Goal: Navigation & Orientation: Find specific page/section

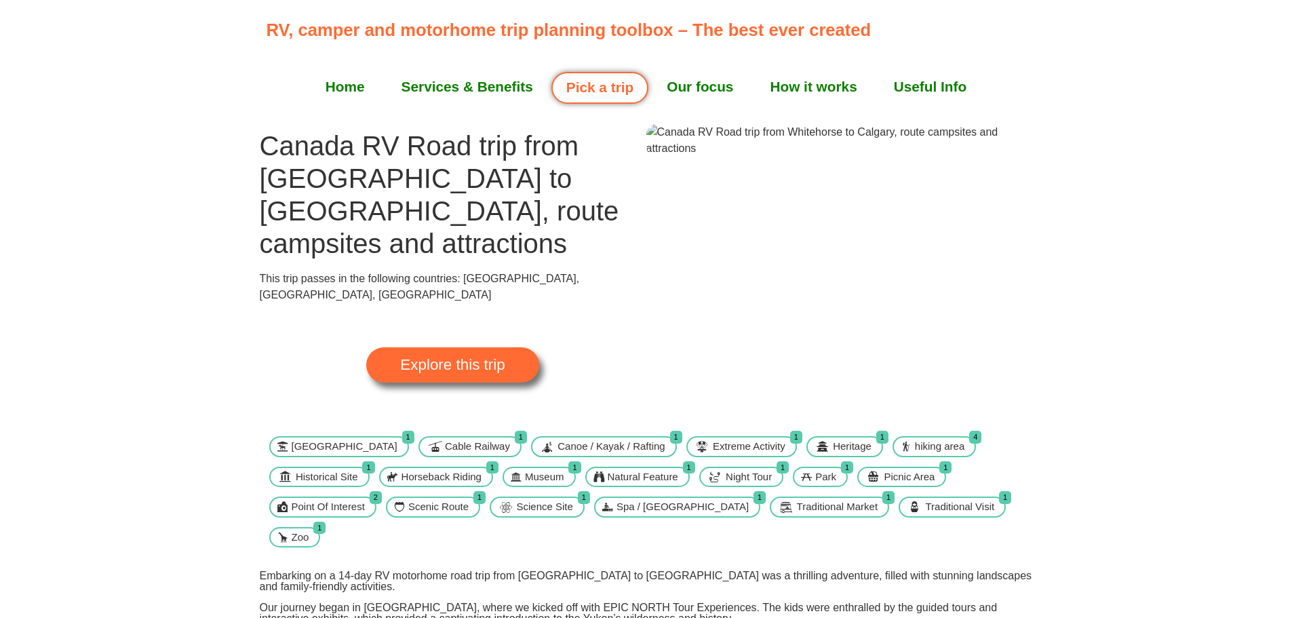
click at [502, 357] on span "Explore this trip" at bounding box center [452, 364] width 104 height 15
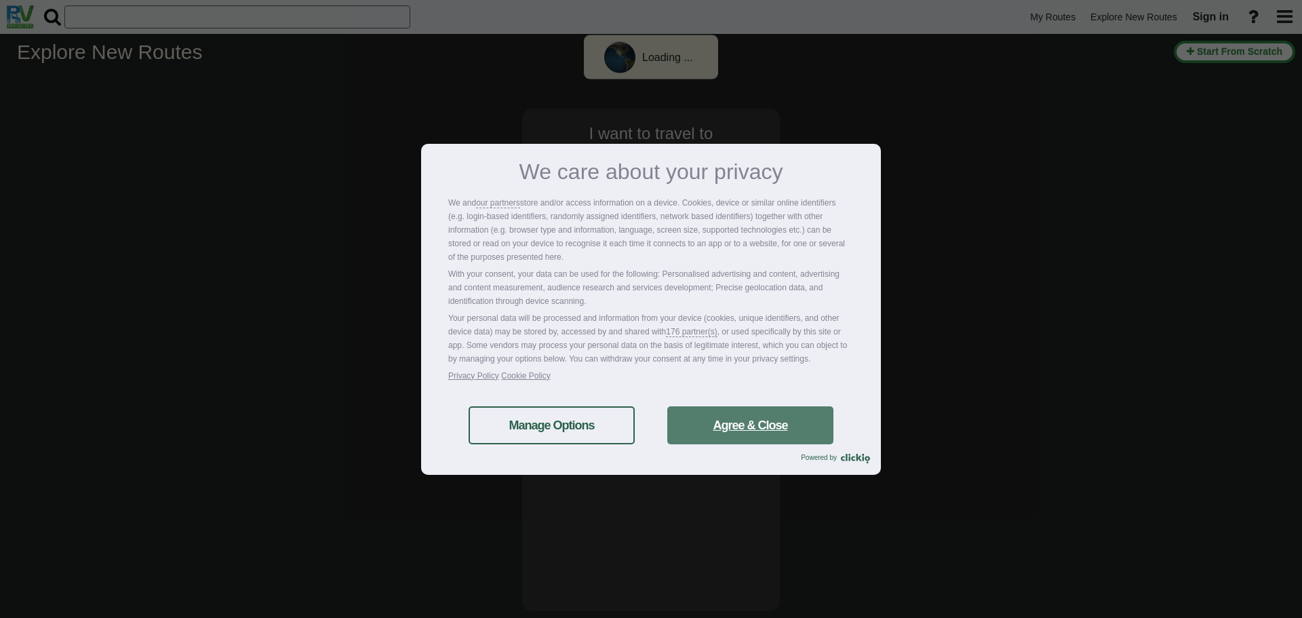
select select "number:8"
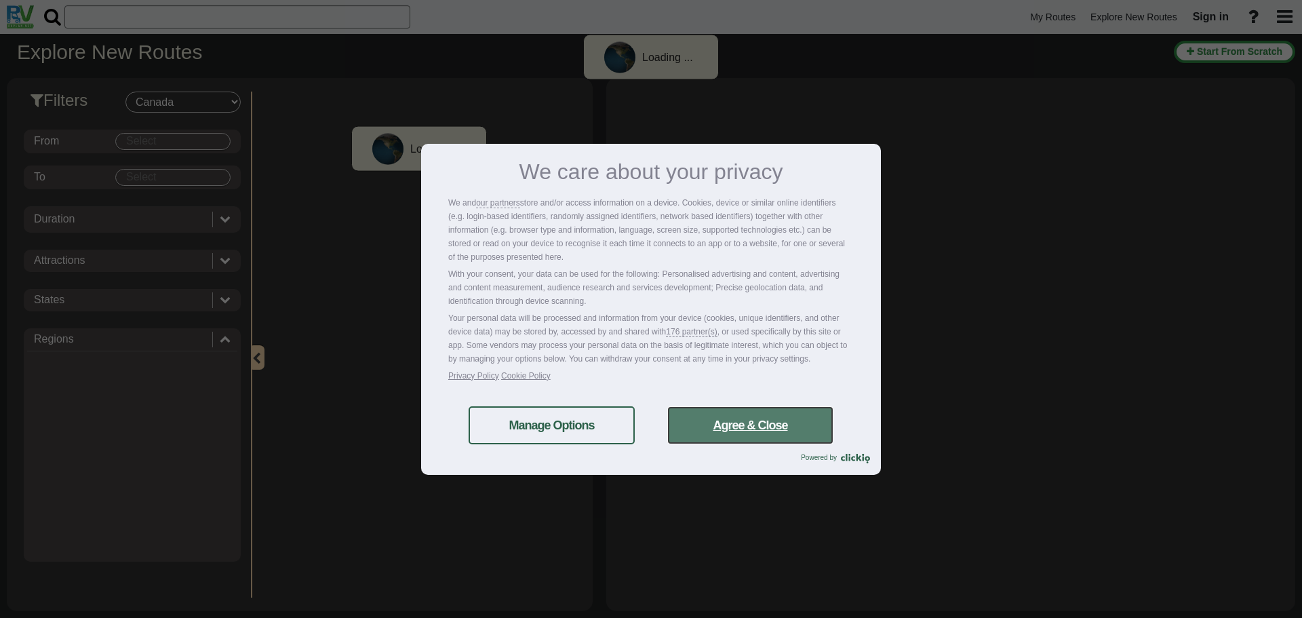
click at [755, 422] on link "Agree & Close" at bounding box center [750, 425] width 166 height 38
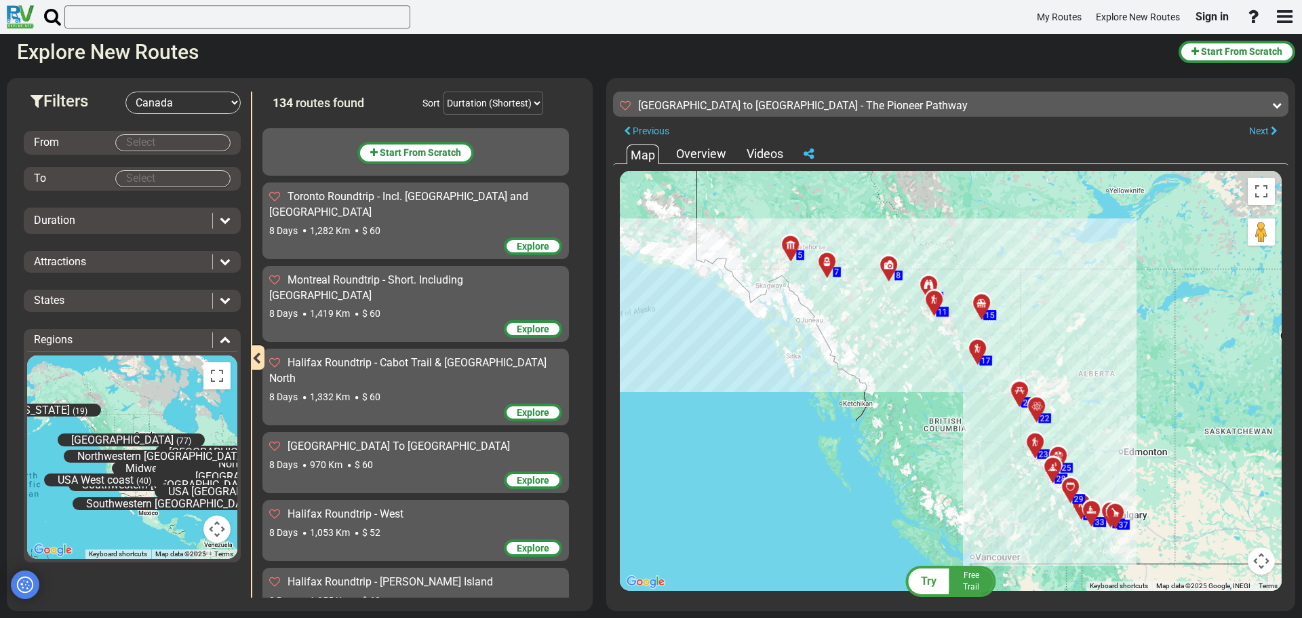
scroll to position [2367, 0]
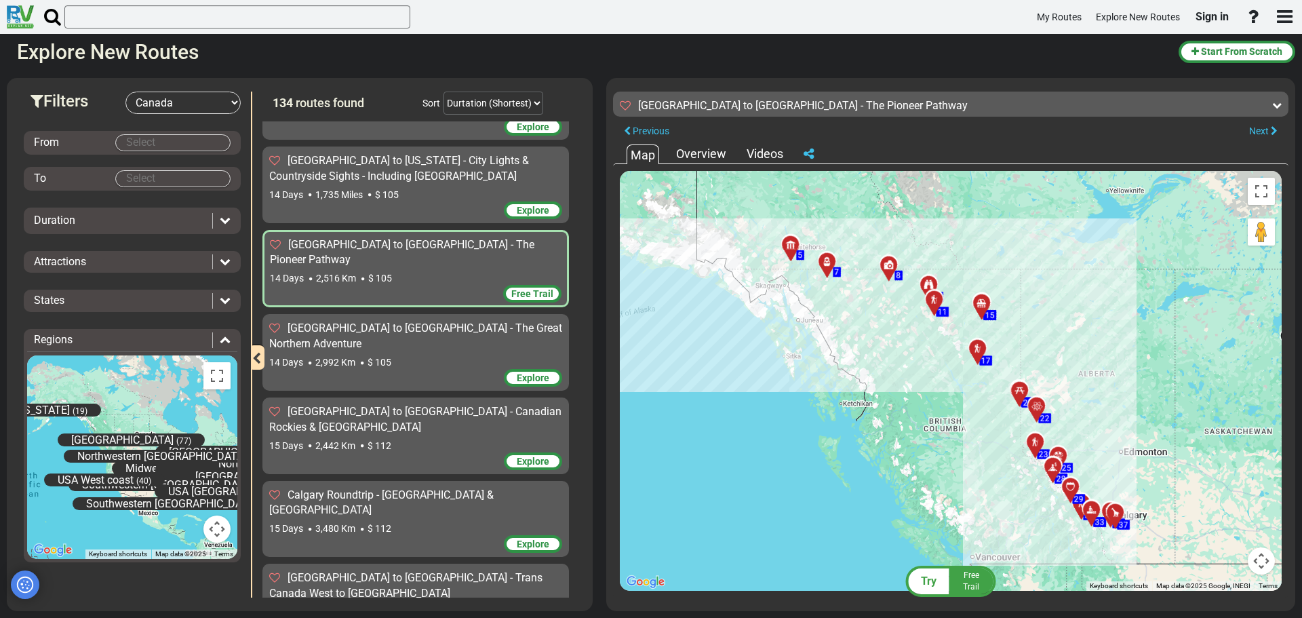
click at [933, 302] on div at bounding box center [939, 305] width 22 height 21
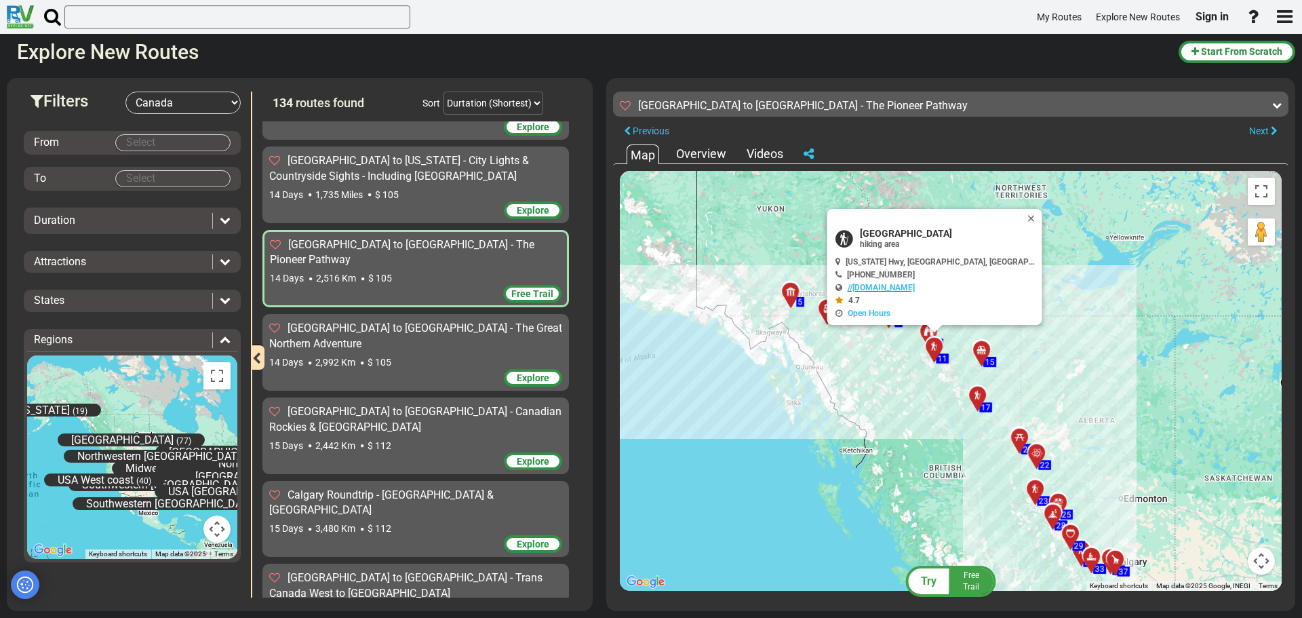
click at [980, 350] on body "My Routes Explore New Routes Sign in ×" at bounding box center [651, 309] width 1302 height 618
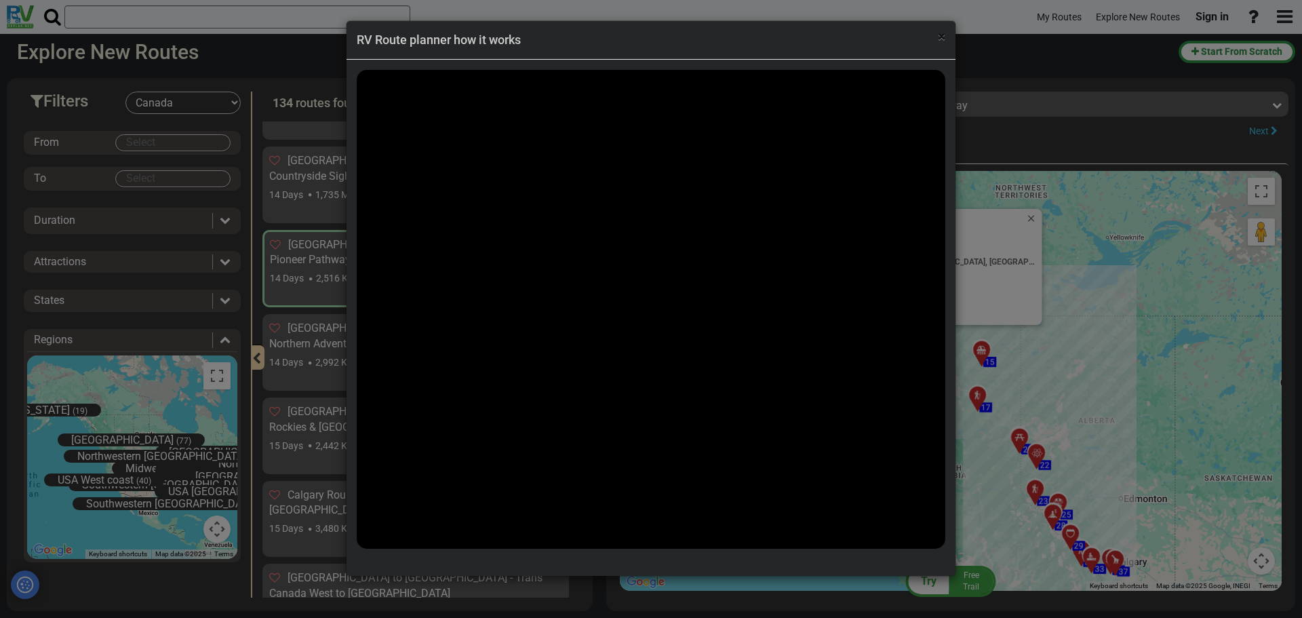
click at [938, 44] on span "×" at bounding box center [941, 36] width 7 height 16
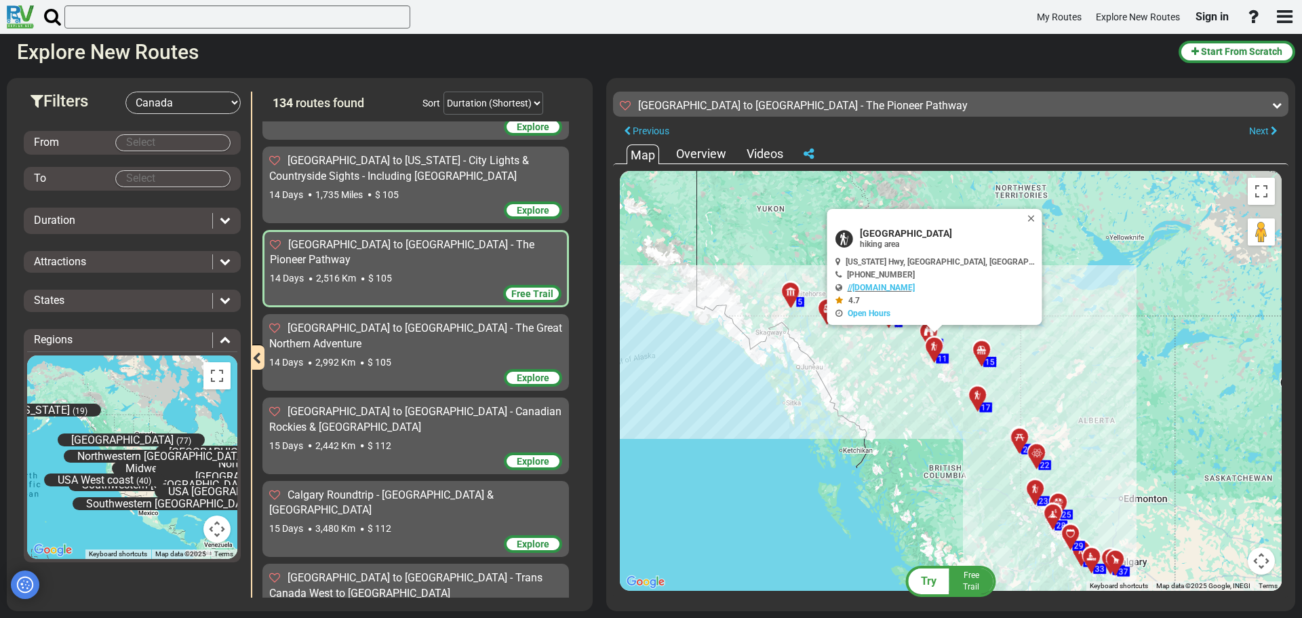
click at [986, 349] on div at bounding box center [986, 355] width 22 height 21
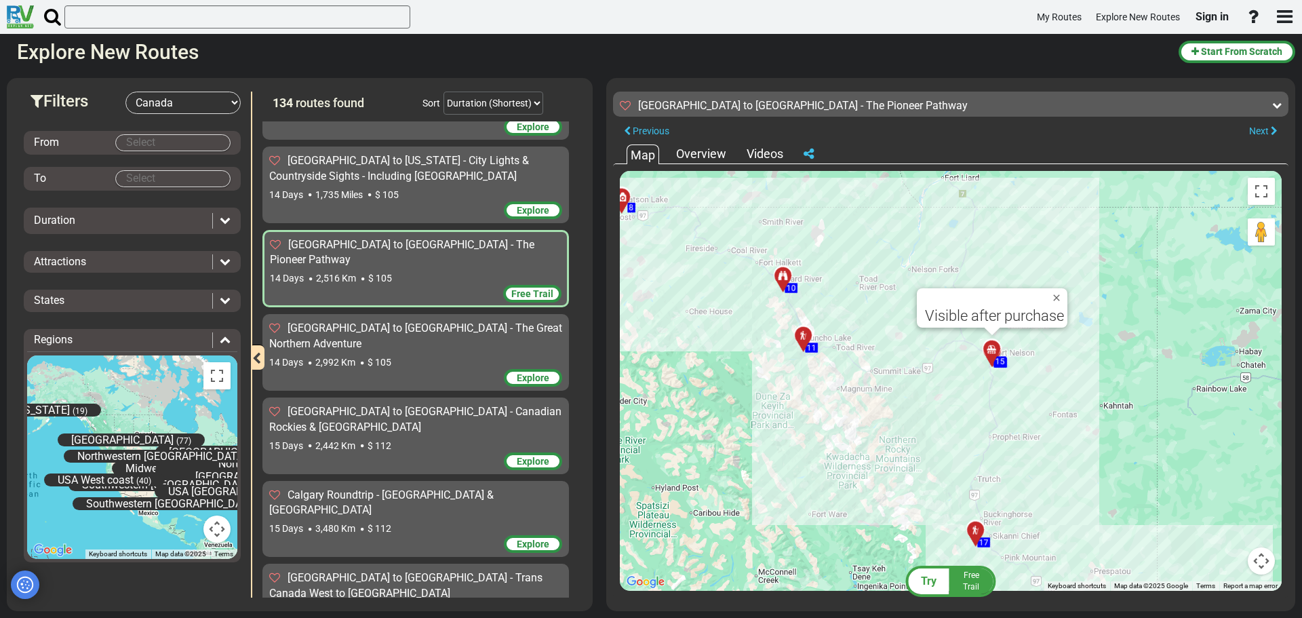
drag, startPoint x: 962, startPoint y: 363, endPoint x: 1035, endPoint y: 375, distance: 73.6
click at [1035, 375] on div "To activate drag with keyboard, press Alt + Enter. Once in keyboard drag state,…" at bounding box center [951, 381] width 662 height 420
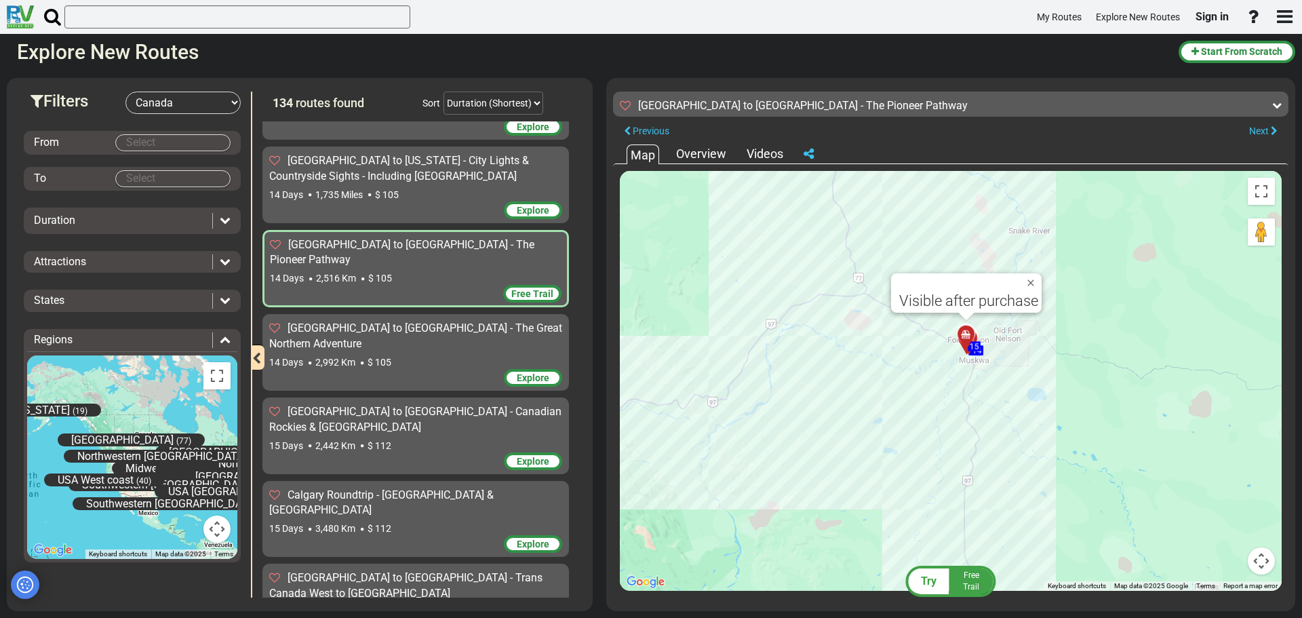
drag, startPoint x: 942, startPoint y: 339, endPoint x: 1036, endPoint y: 373, distance: 99.5
click at [1036, 373] on div "To activate drag with keyboard, press Alt + Enter. Once in keyboard drag state,…" at bounding box center [951, 381] width 662 height 420
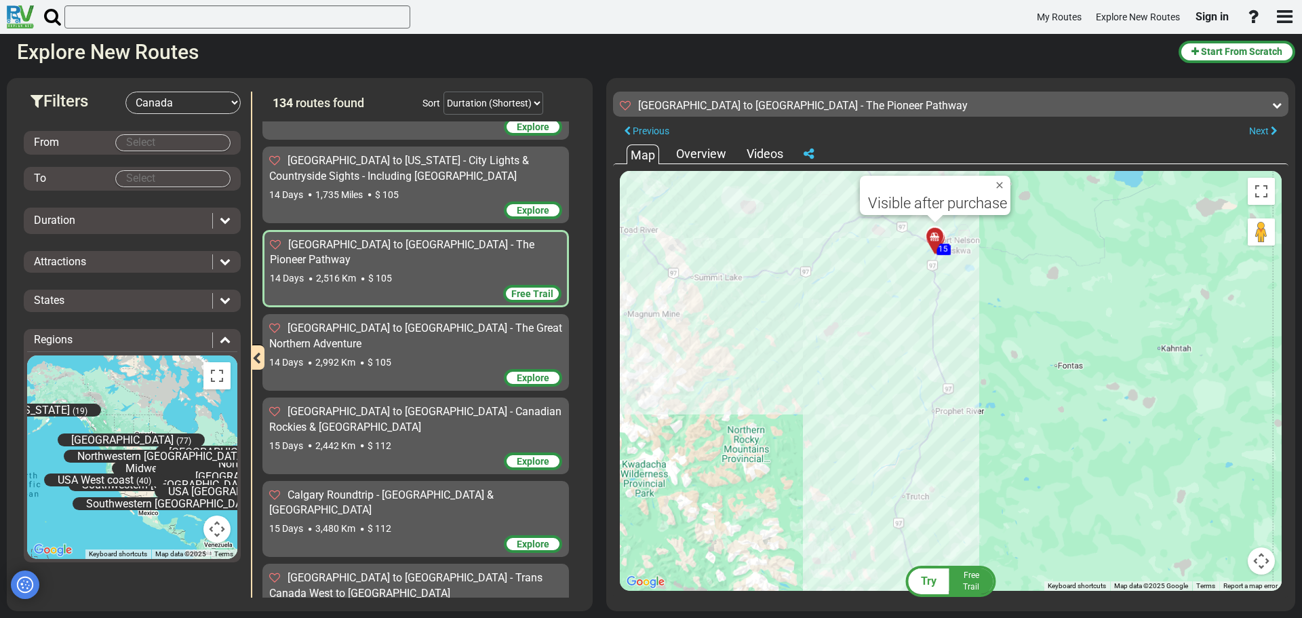
drag, startPoint x: 971, startPoint y: 451, endPoint x: 958, endPoint y: 262, distance: 188.9
click at [958, 262] on div "To activate drag with keyboard, press Alt + Enter. Once in keyboard drag state,…" at bounding box center [951, 381] width 662 height 420
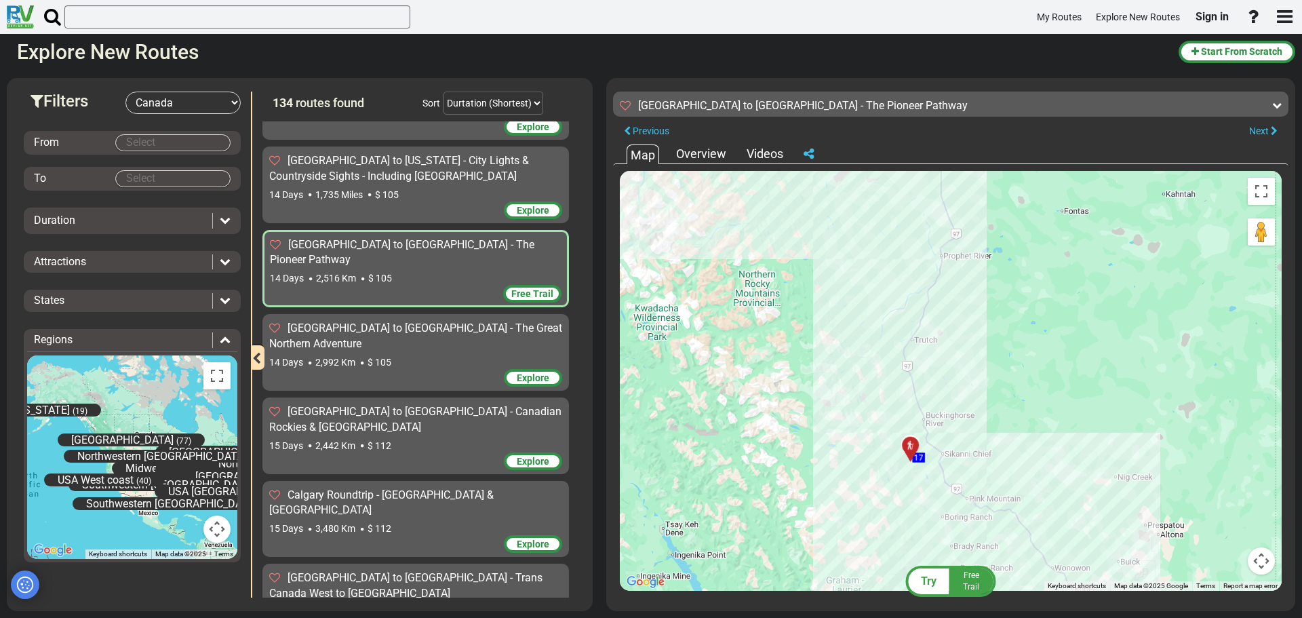
drag, startPoint x: 959, startPoint y: 464, endPoint x: 966, endPoint y: 308, distance: 155.4
click at [966, 308] on div "To activate drag with keyboard, press Alt + Enter. Once in keyboard drag state,…" at bounding box center [951, 381] width 662 height 420
click at [913, 447] on div at bounding box center [916, 449] width 22 height 21
click at [978, 387] on button "Close" at bounding box center [979, 391] width 16 height 19
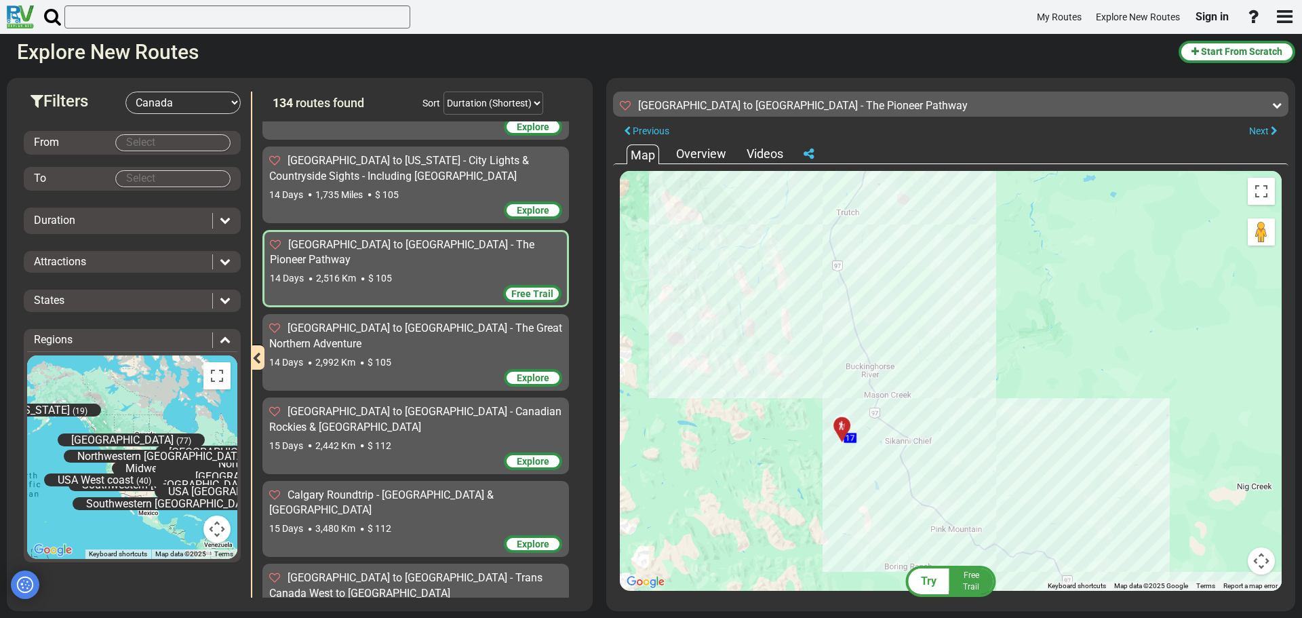
drag, startPoint x: 944, startPoint y: 427, endPoint x: 1075, endPoint y: 418, distance: 131.2
click at [1075, 418] on div "To navigate, press the arrow keys. To activate drag with keyboard, press Alt + …" at bounding box center [951, 381] width 662 height 420
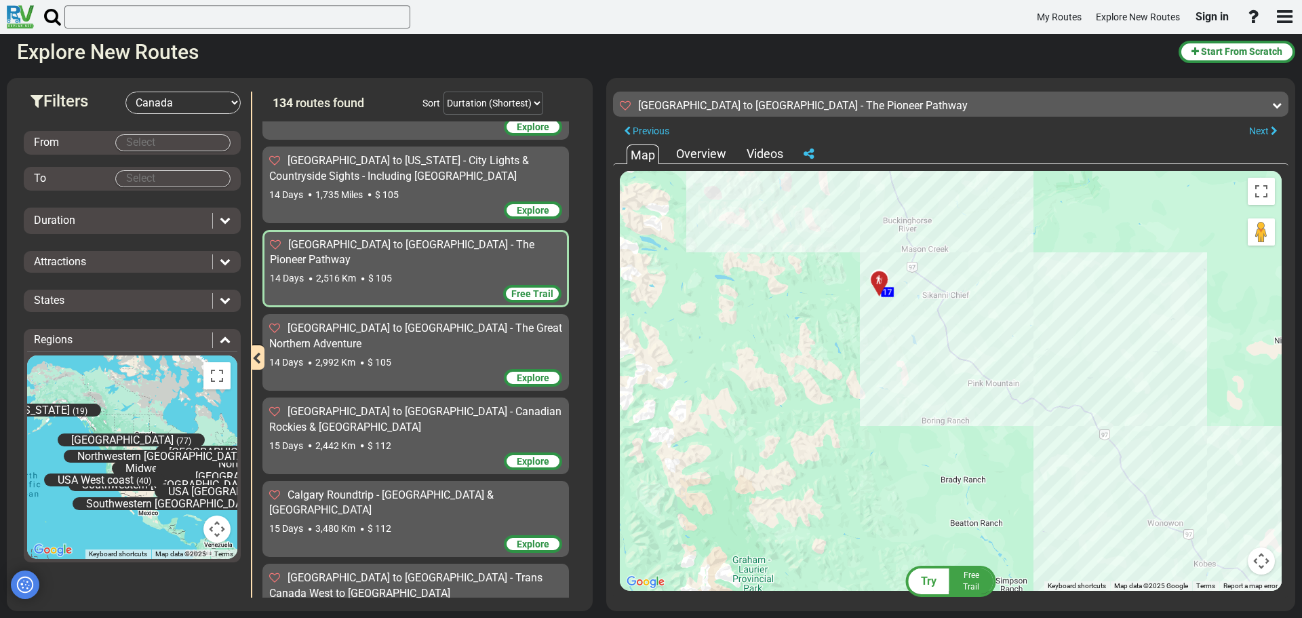
drag, startPoint x: 1092, startPoint y: 466, endPoint x: 804, endPoint y: 279, distance: 343.6
click at [804, 279] on div "To activate drag with keyboard, press Alt + Enter. Once in keyboard drag state,…" at bounding box center [951, 381] width 662 height 420
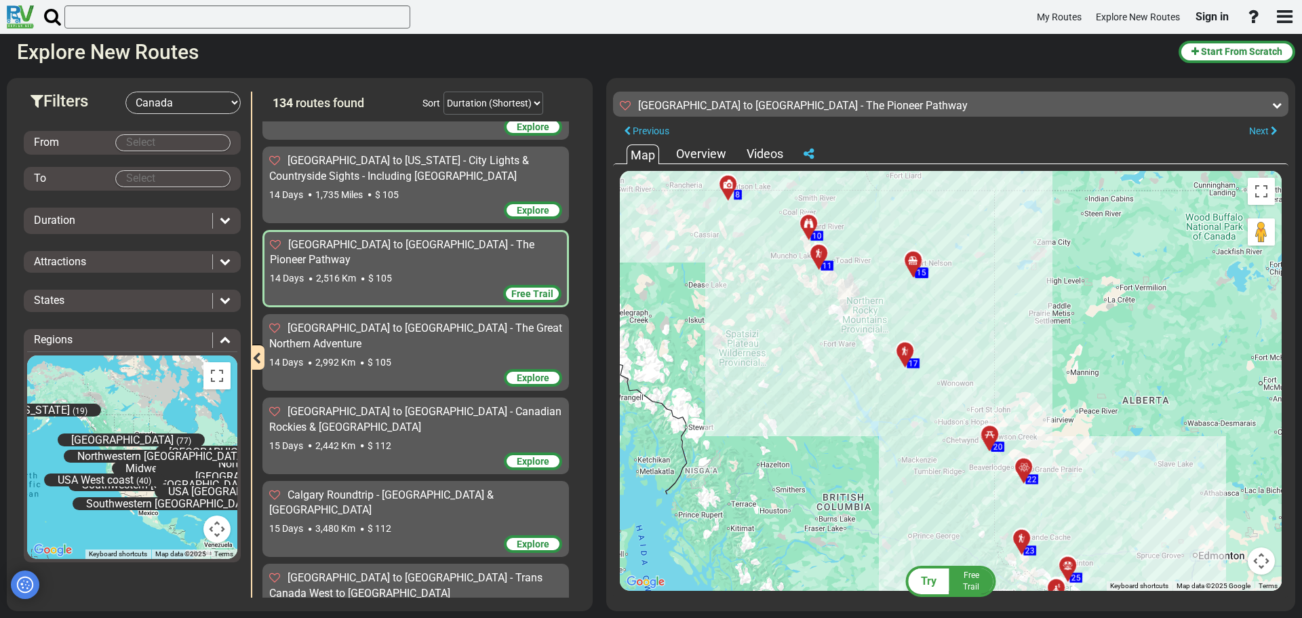
click at [987, 435] on icon at bounding box center [988, 434] width 9 height 9
click at [1055, 381] on button "Close" at bounding box center [1057, 383] width 16 height 19
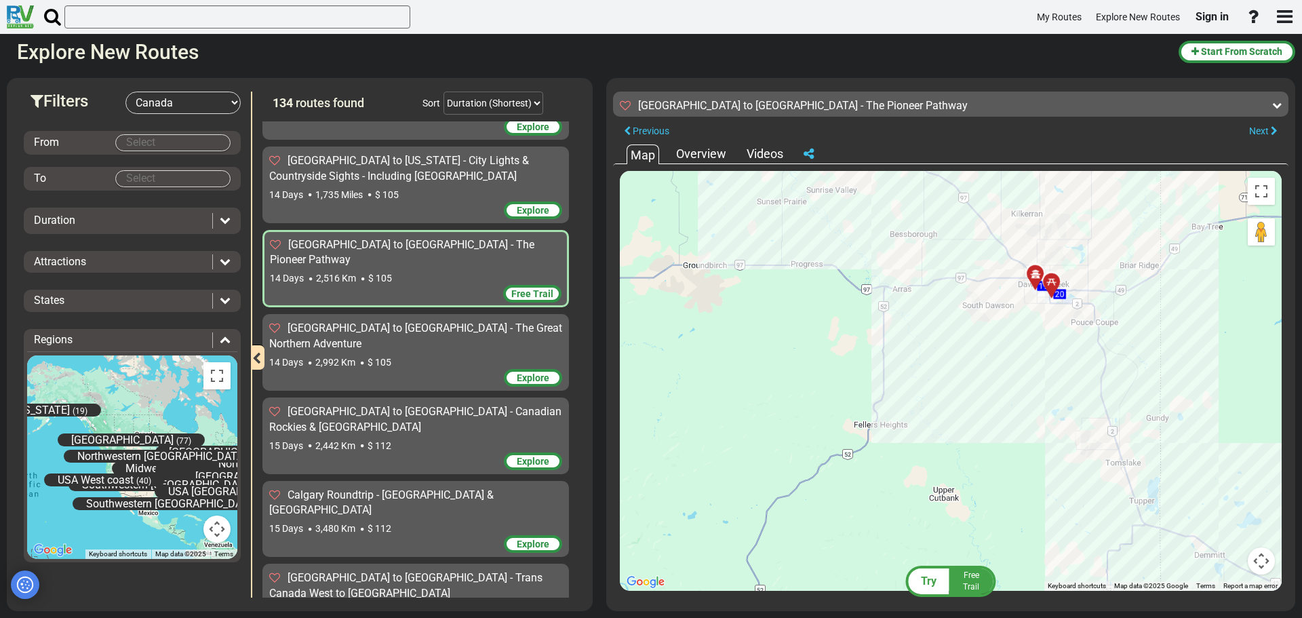
drag, startPoint x: 1056, startPoint y: 245, endPoint x: 1018, endPoint y: 491, distance: 248.3
click at [1018, 491] on div "To navigate, press the arrow keys. To activate drag with keyboard, press Alt + …" at bounding box center [951, 381] width 662 height 420
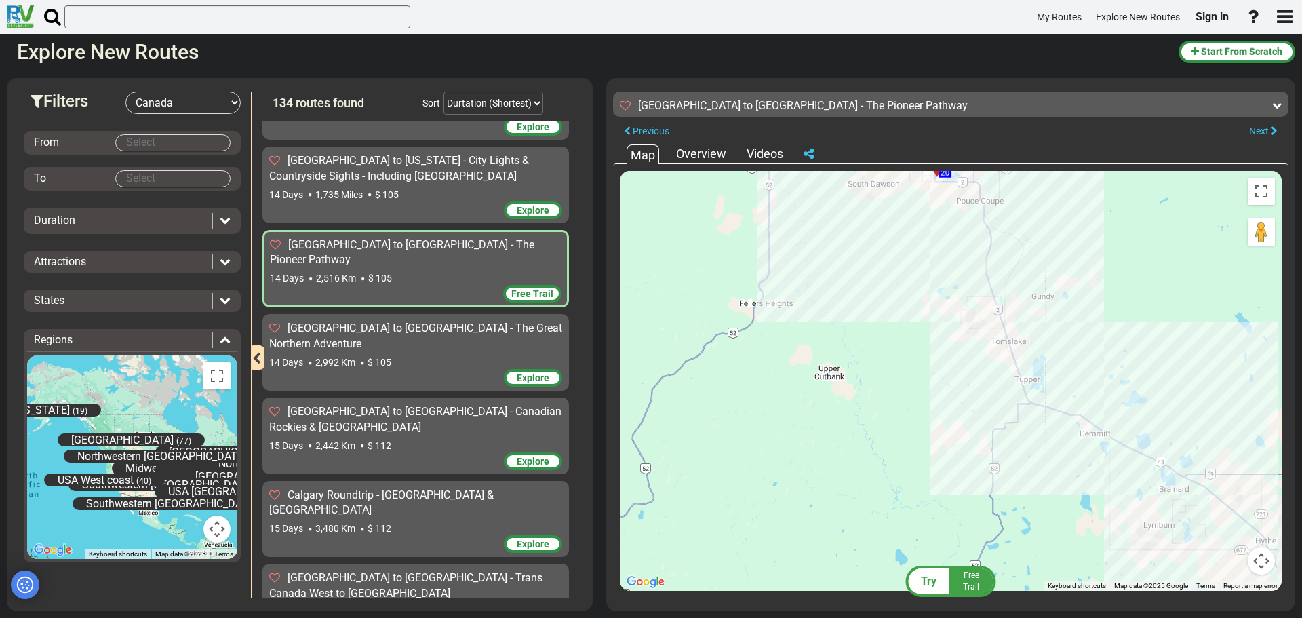
drag, startPoint x: 1078, startPoint y: 483, endPoint x: 1050, endPoint y: 214, distance: 270.7
click at [1050, 214] on div "To navigate, press the arrow keys. To activate drag with keyboard, press Alt + …" at bounding box center [951, 381] width 662 height 420
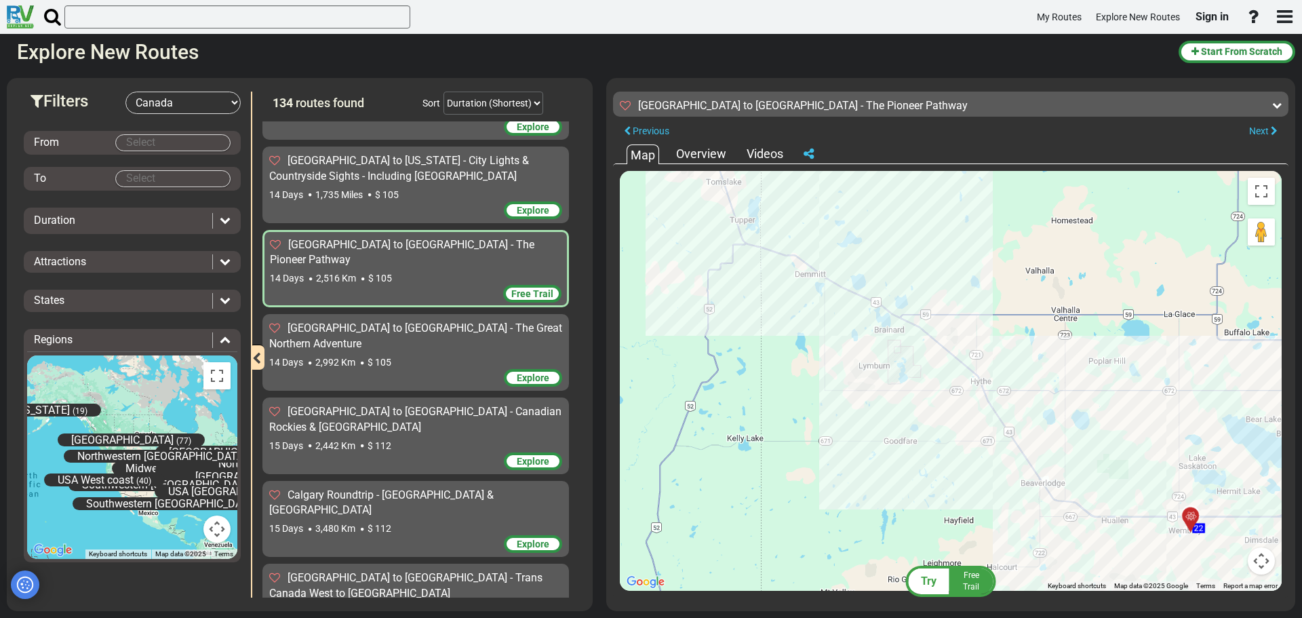
drag, startPoint x: 1116, startPoint y: 391, endPoint x: 847, endPoint y: 315, distance: 279.9
click at [847, 315] on div "To navigate, press the arrow keys. To activate drag with keyboard, press Alt + …" at bounding box center [951, 381] width 662 height 420
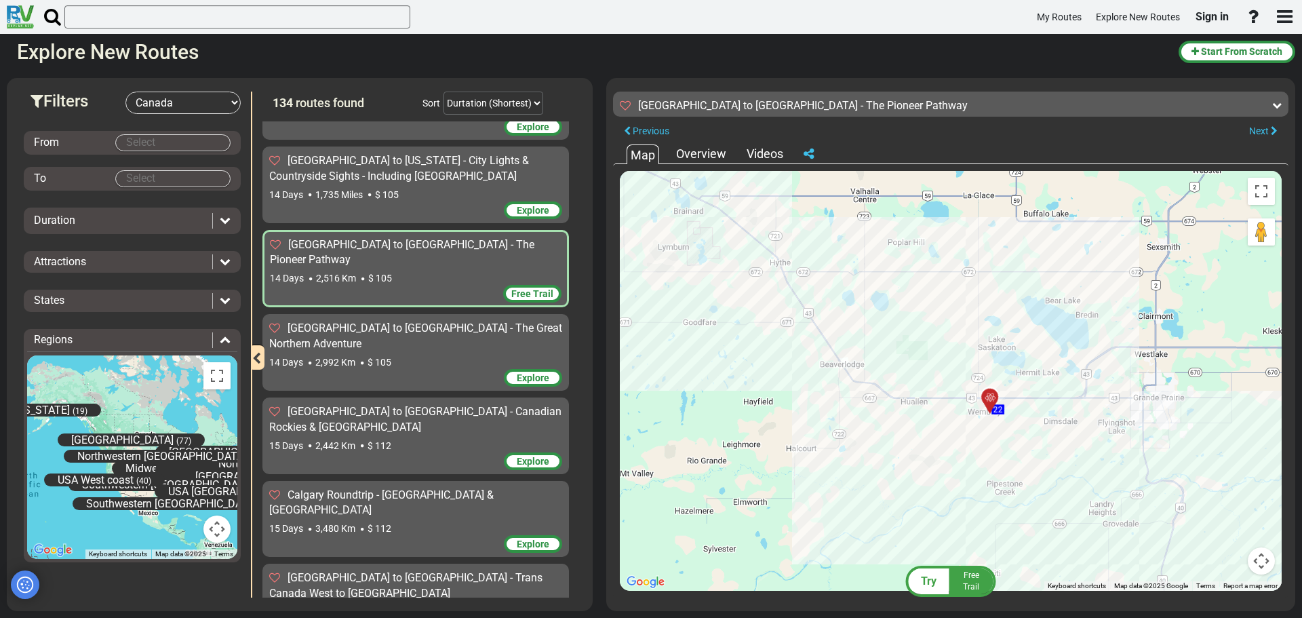
drag, startPoint x: 1047, startPoint y: 418, endPoint x: 1030, endPoint y: 315, distance: 105.1
click at [1030, 315] on div "To navigate, press the arrow keys. To activate drag with keyboard, press Alt + …" at bounding box center [951, 381] width 662 height 420
click at [991, 396] on div at bounding box center [995, 398] width 22 height 21
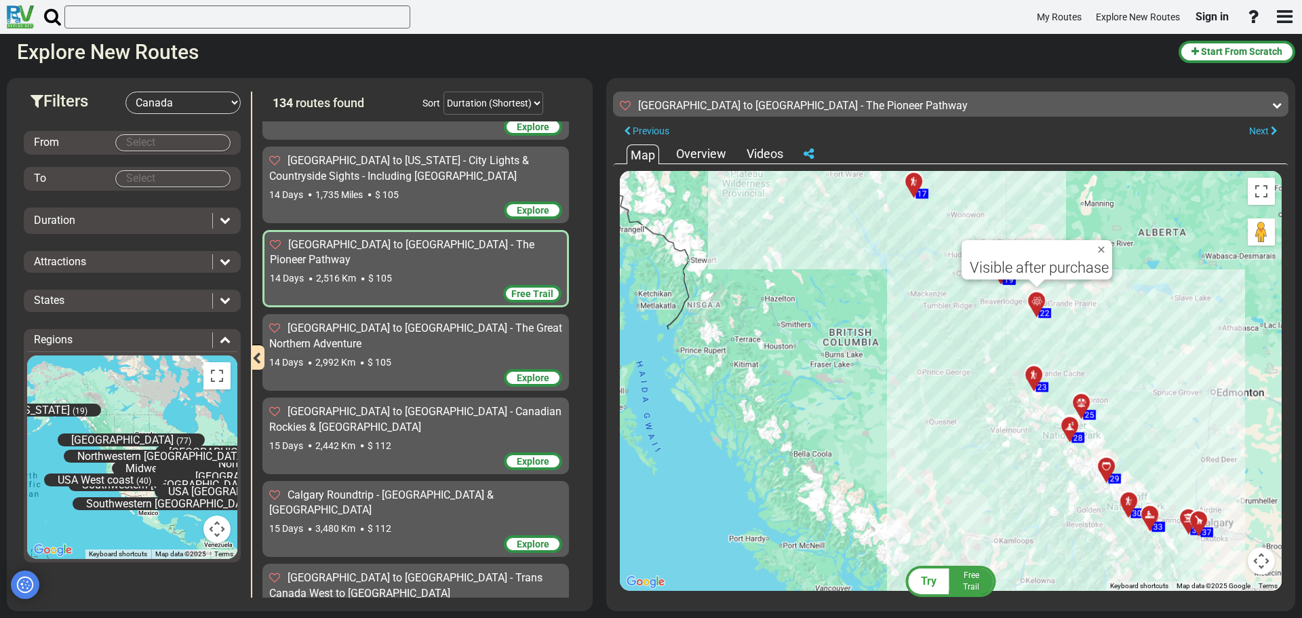
drag, startPoint x: 1018, startPoint y: 459, endPoint x: 1031, endPoint y: 327, distance: 132.2
click at [1031, 327] on div "To activate drag with keyboard, press Alt + Enter. Once in keyboard drag state,…" at bounding box center [951, 381] width 662 height 420
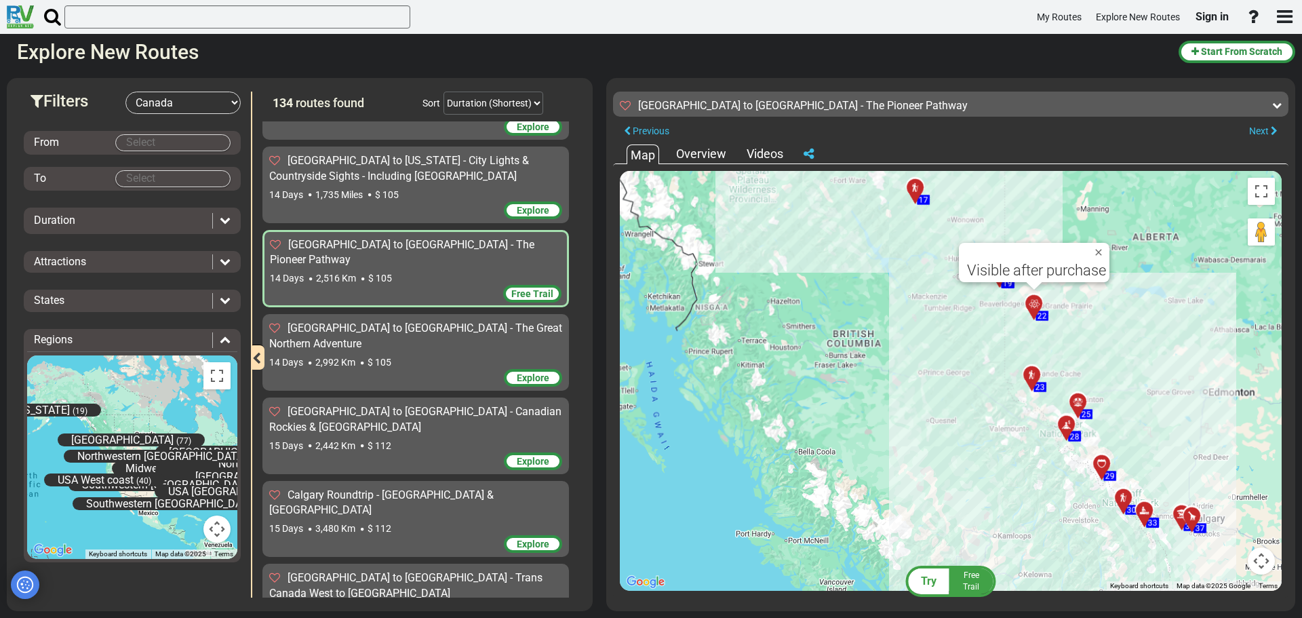
click at [1033, 375] on div at bounding box center [1036, 380] width 22 height 21
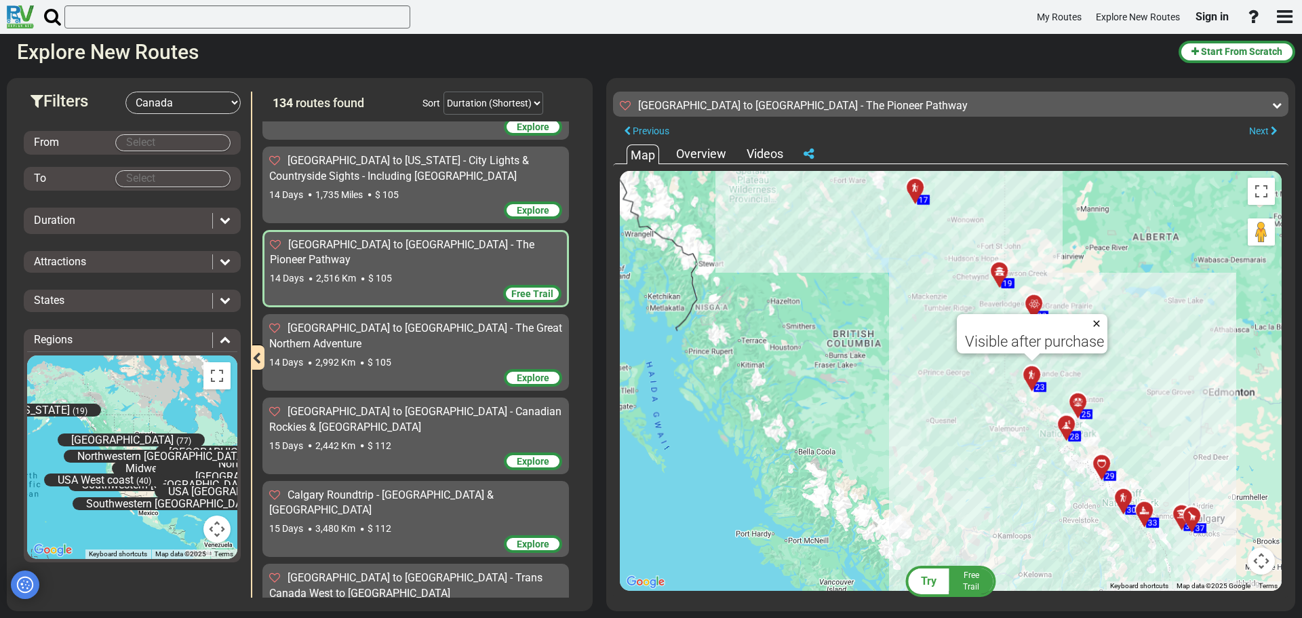
click at [1096, 324] on button "Close" at bounding box center [1099, 323] width 16 height 19
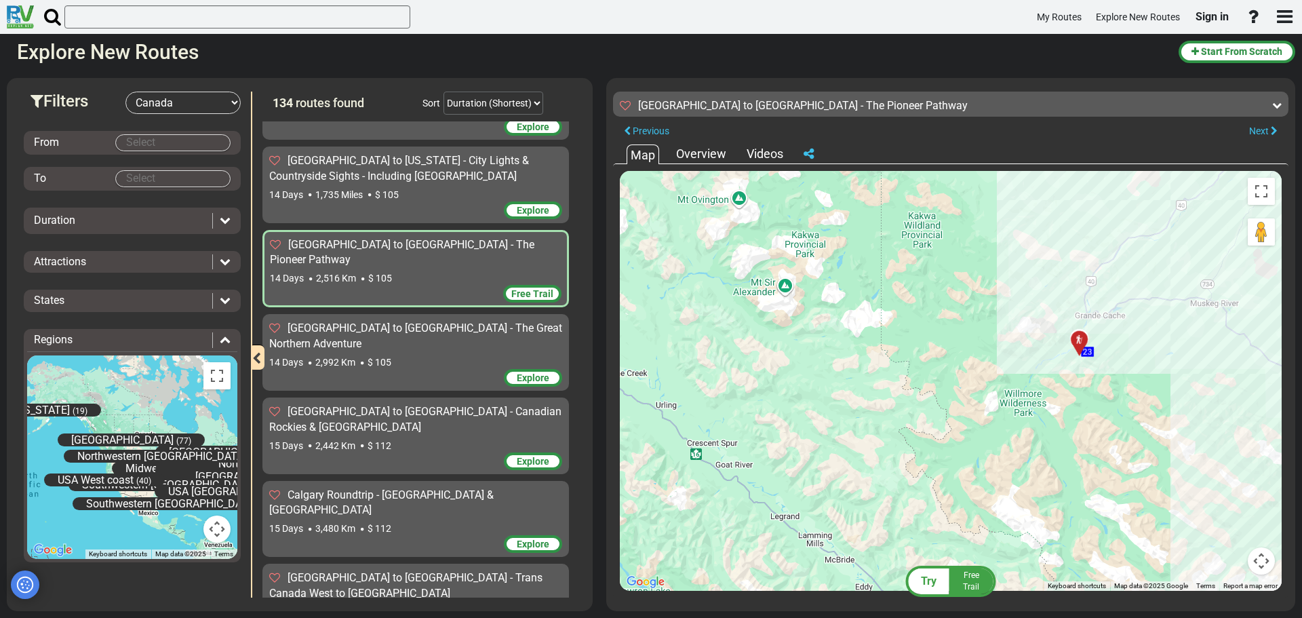
drag, startPoint x: 1107, startPoint y: 356, endPoint x: 1008, endPoint y: 470, distance: 150.9
click at [1008, 470] on div "To activate drag with keyboard, press Alt + Enter. Once in keyboard drag state,…" at bounding box center [951, 381] width 662 height 420
